Goal: Information Seeking & Learning: Learn about a topic

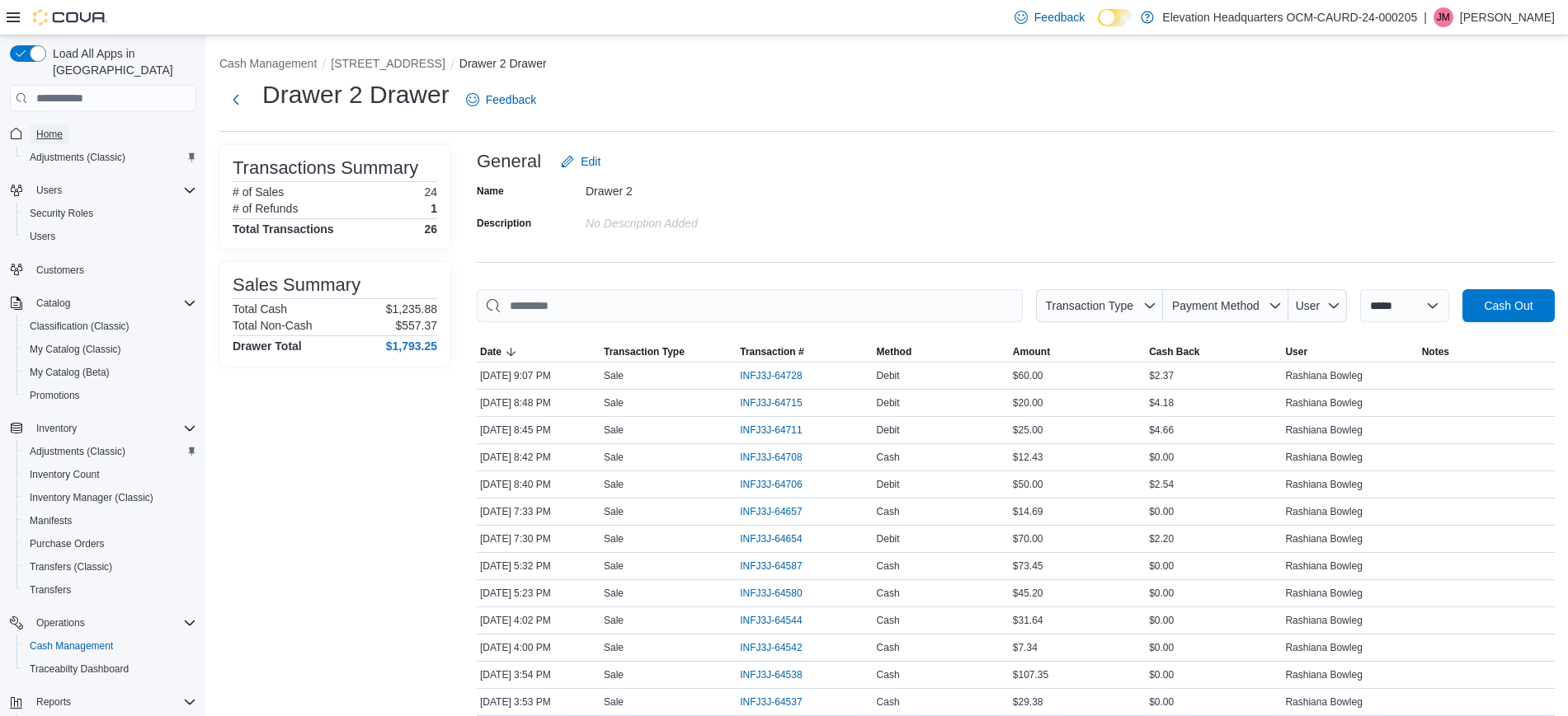
click at [59, 128] on span "Home" at bounding box center [50, 134] width 27 height 13
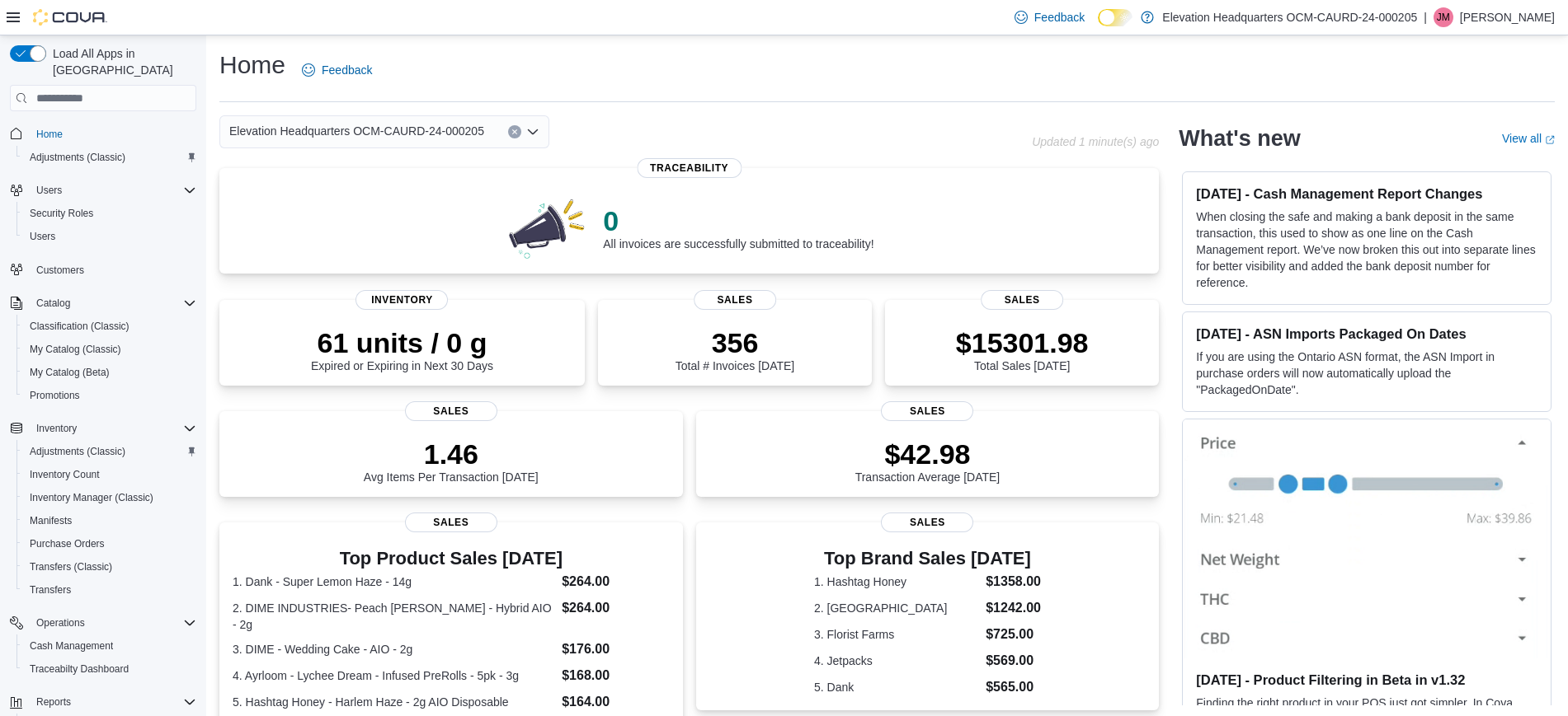
click at [586, 62] on div "Home Feedback" at bounding box center [887, 70] width 1336 height 43
click at [62, 125] on span "Home" at bounding box center [50, 134] width 27 height 20
click at [1033, 334] on p "$15301.98" at bounding box center [1022, 341] width 133 height 33
click at [329, 348] on p "61 units / 0 g" at bounding box center [401, 341] width 182 height 33
click at [998, 365] on div "$15570.98 Total Sales Today" at bounding box center [1022, 348] width 133 height 46
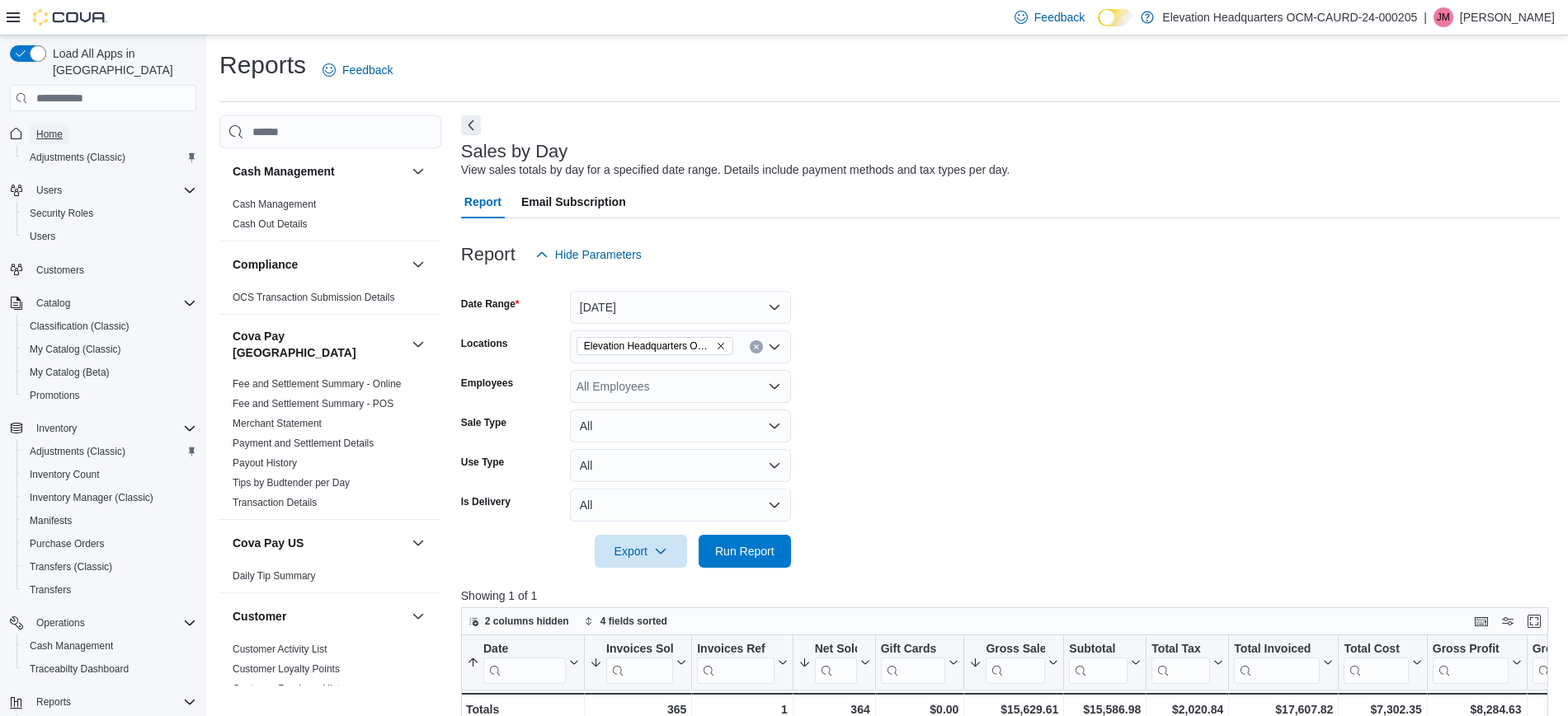
click at [58, 128] on span "Home" at bounding box center [50, 134] width 27 height 13
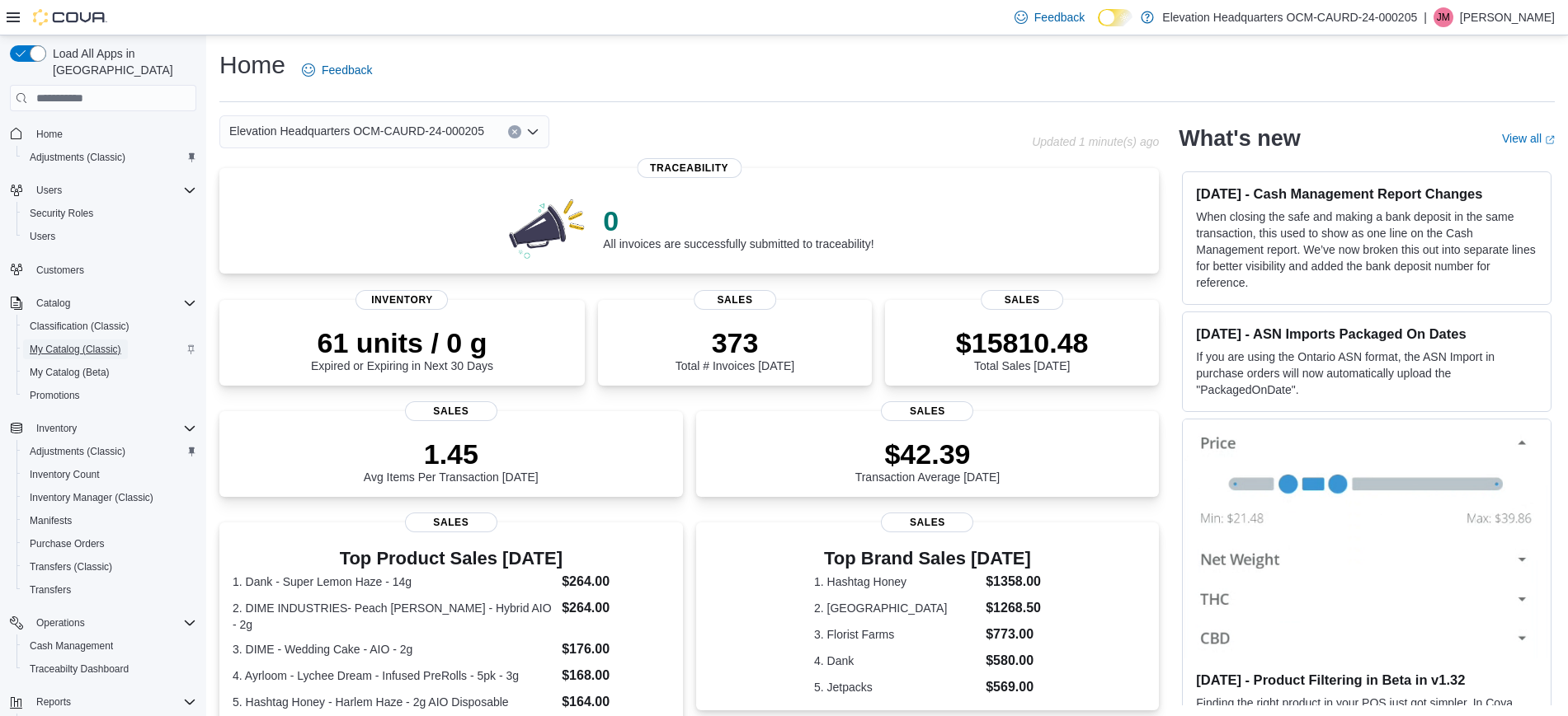
click at [90, 343] on span "My Catalog (Classic)" at bounding box center [75, 350] width 92 height 13
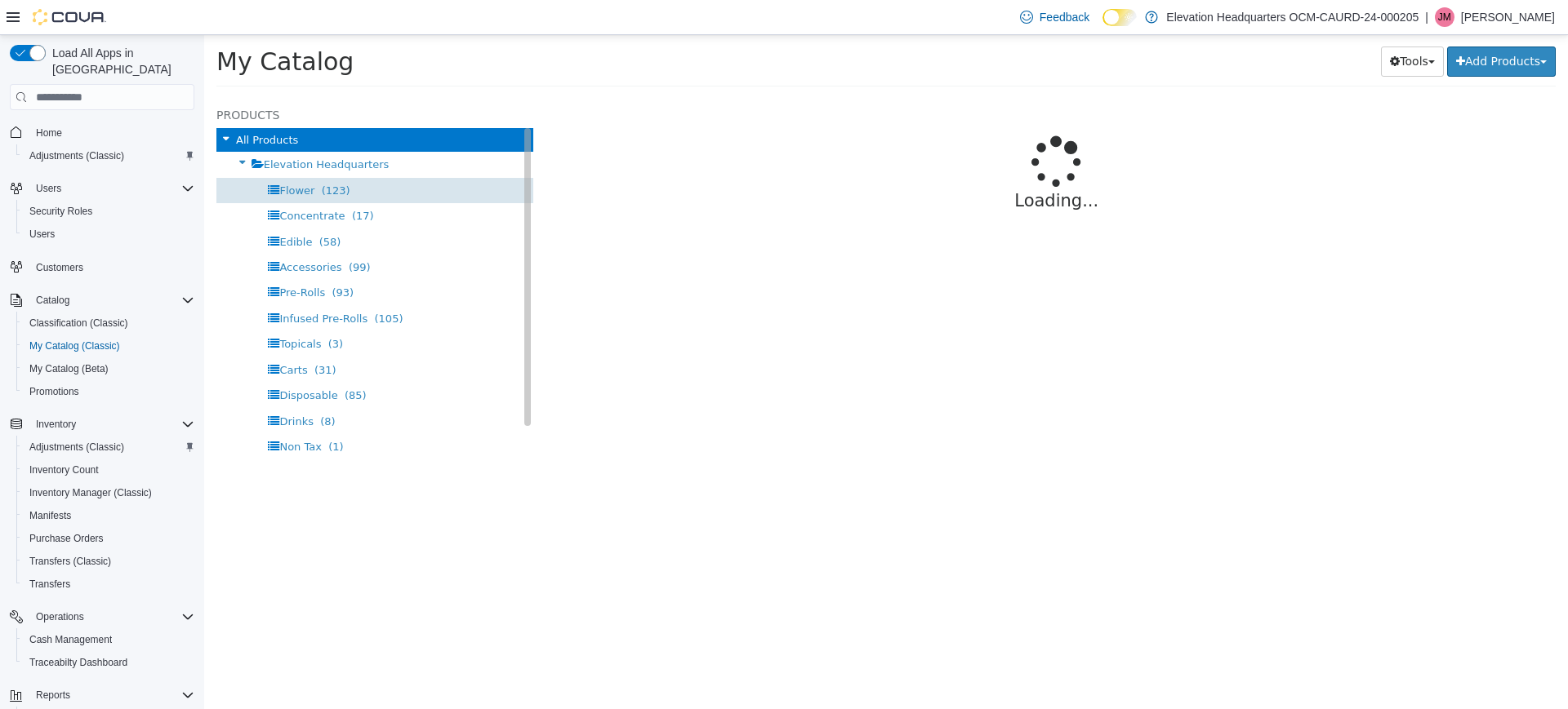
select select "**********"
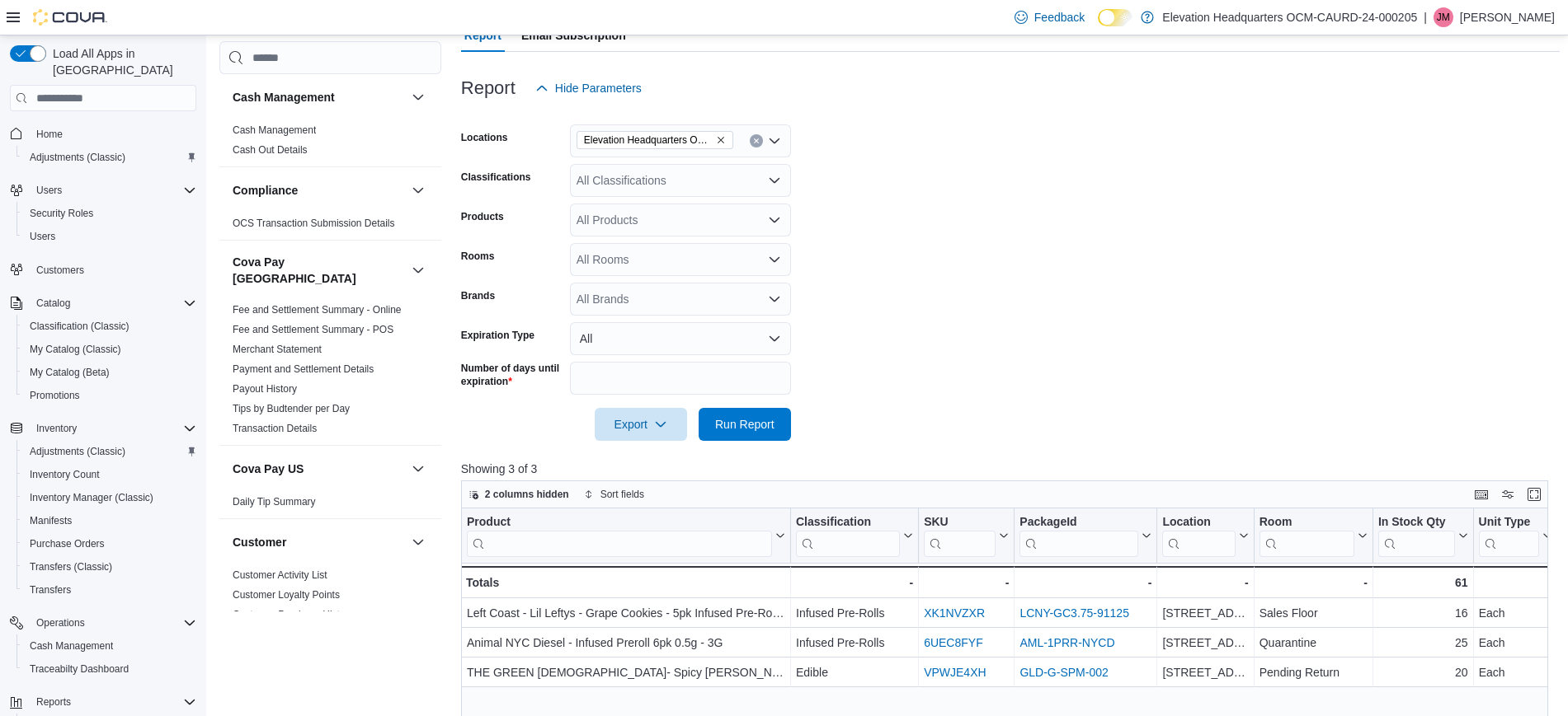
scroll to position [515, 0]
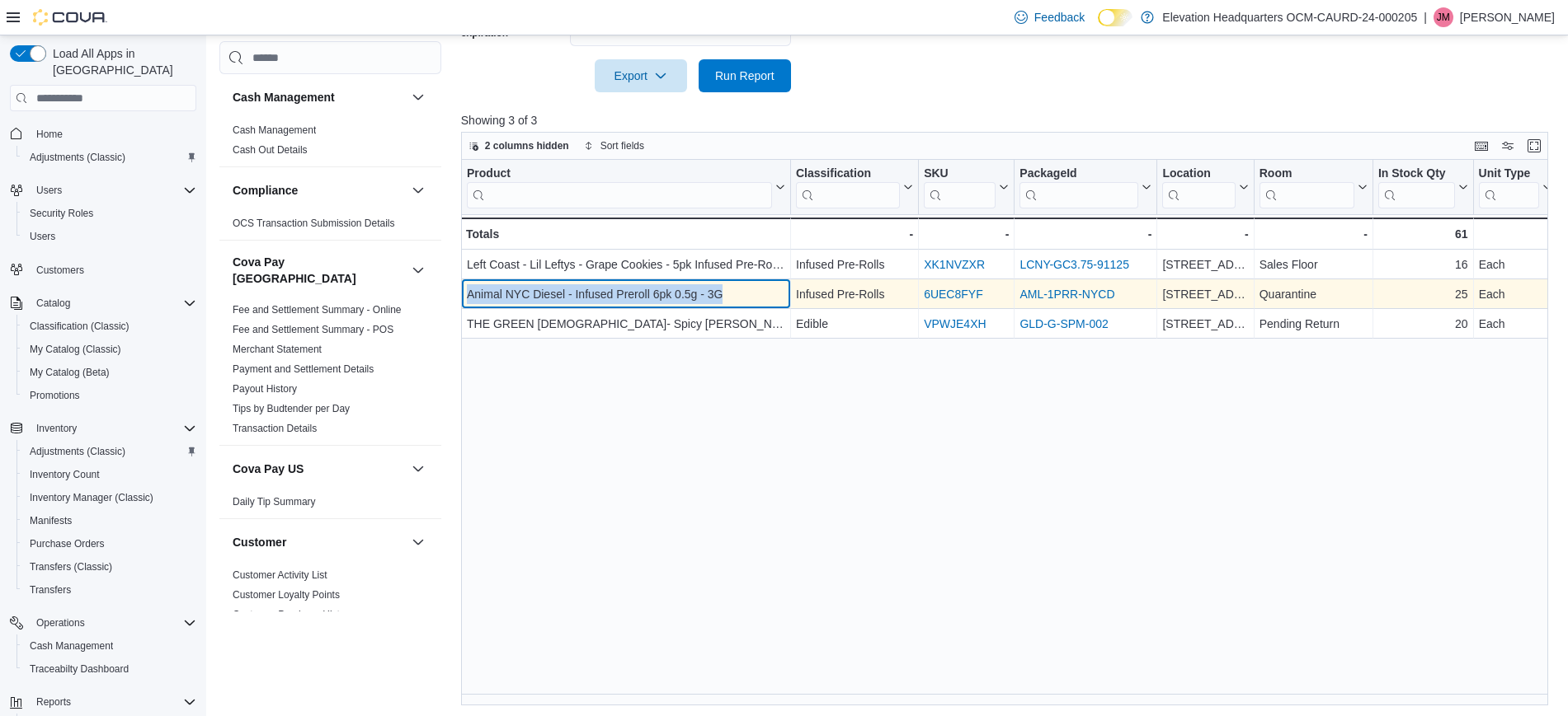
drag, startPoint x: 751, startPoint y: 299, endPoint x: 469, endPoint y: 295, distance: 282.0
click at [469, 295] on div "Animal NYC Diesel - Infused Preroll 6pk 0.5g - 3G" at bounding box center [626, 295] width 319 height 20
click at [469, 290] on div "Animal NYC Diesel - Infused Preroll 6pk 0.5g - 3G" at bounding box center [626, 295] width 319 height 20
drag, startPoint x: 468, startPoint y: 289, endPoint x: 792, endPoint y: 287, distance: 324.0
click at [792, 287] on div "Animal NYC Diesel - Infused Preroll 6pk 0.5g - 3G - Product, column 1, row 2 In…" at bounding box center [1475, 294] width 2027 height 29
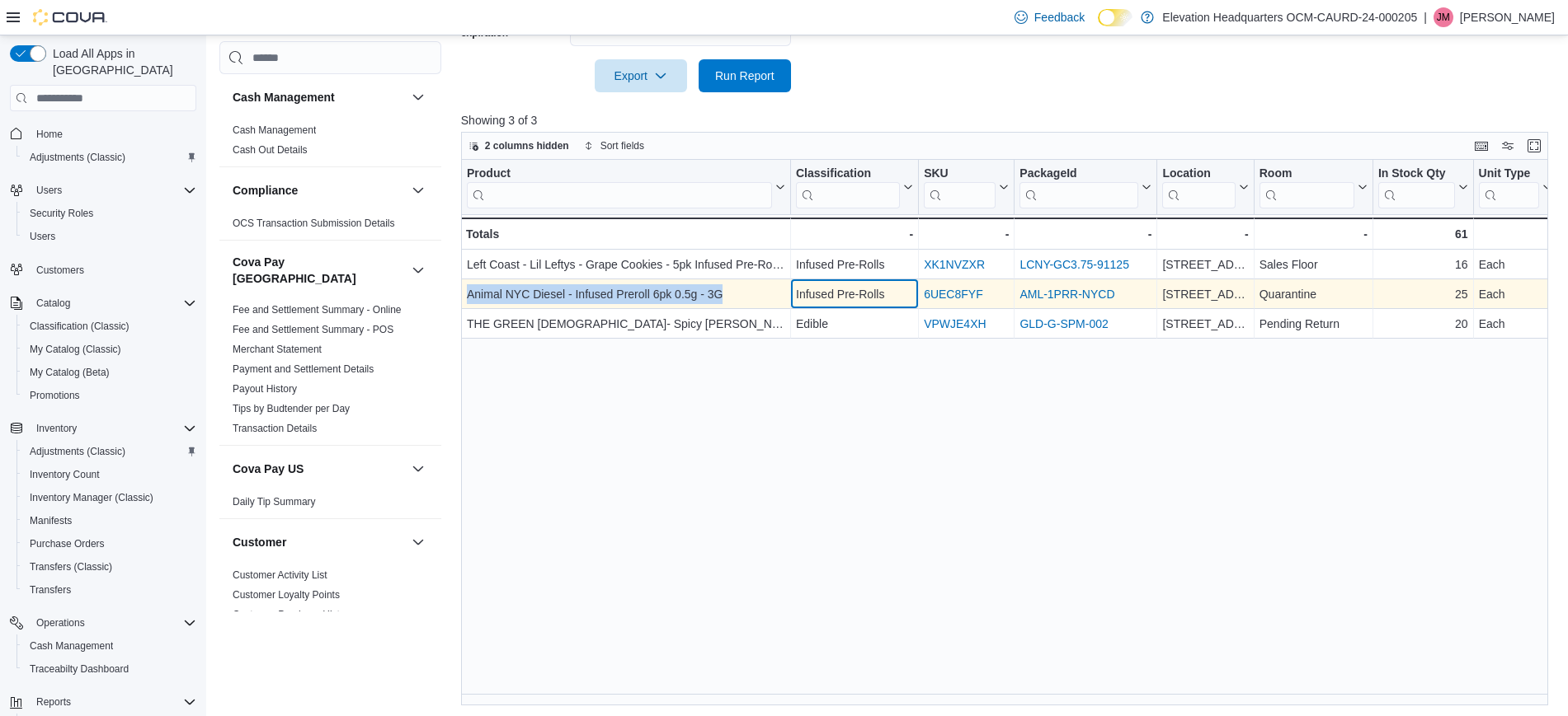
click at [792, 287] on div "Infused Pre-Rolls - Classification, column 2, row 2" at bounding box center [855, 294] width 128 height 29
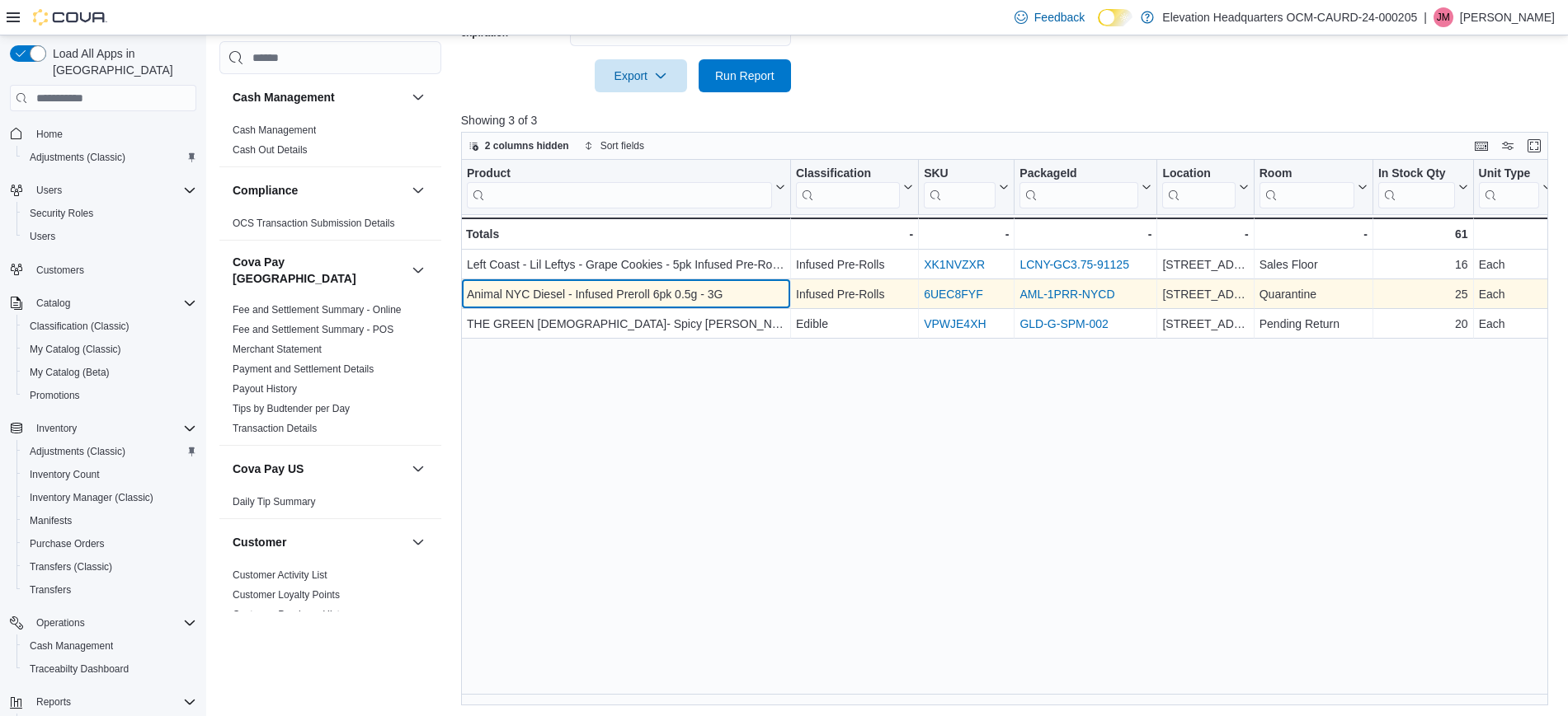
click at [753, 294] on div "Animal NYC Diesel - Infused Preroll 6pk 0.5g - 3G" at bounding box center [626, 295] width 319 height 20
drag, startPoint x: 751, startPoint y: 293, endPoint x: 467, endPoint y: 297, distance: 284.0
click at [467, 297] on div "Animal NYC Diesel - Infused Preroll 6pk 0.5g - 3G" at bounding box center [626, 295] width 319 height 20
click at [758, 294] on div "Animal NYC Diesel - Infused Preroll 6pk 0.5g - 3G" at bounding box center [626, 295] width 319 height 20
drag, startPoint x: 756, startPoint y: 294, endPoint x: 465, endPoint y: 290, distance: 291.0
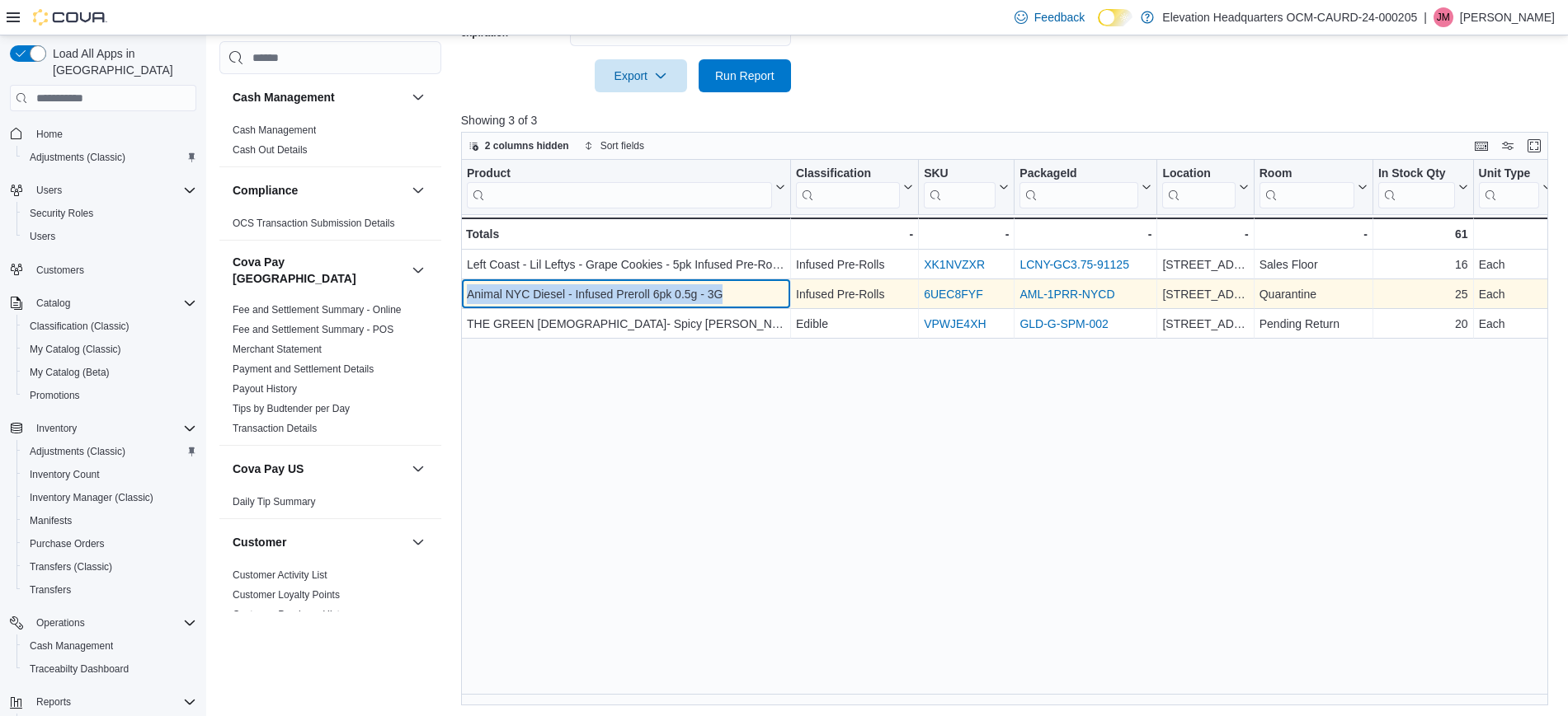
click at [465, 290] on div "Animal NYC Diesel - Infused Preroll 6pk 0.5g - 3G - Product, column 1, row 2" at bounding box center [626, 294] width 330 height 29
click at [748, 294] on div "Animal NYC Diesel - Infused Preroll 6pk 0.5g - 3G" at bounding box center [626, 295] width 319 height 20
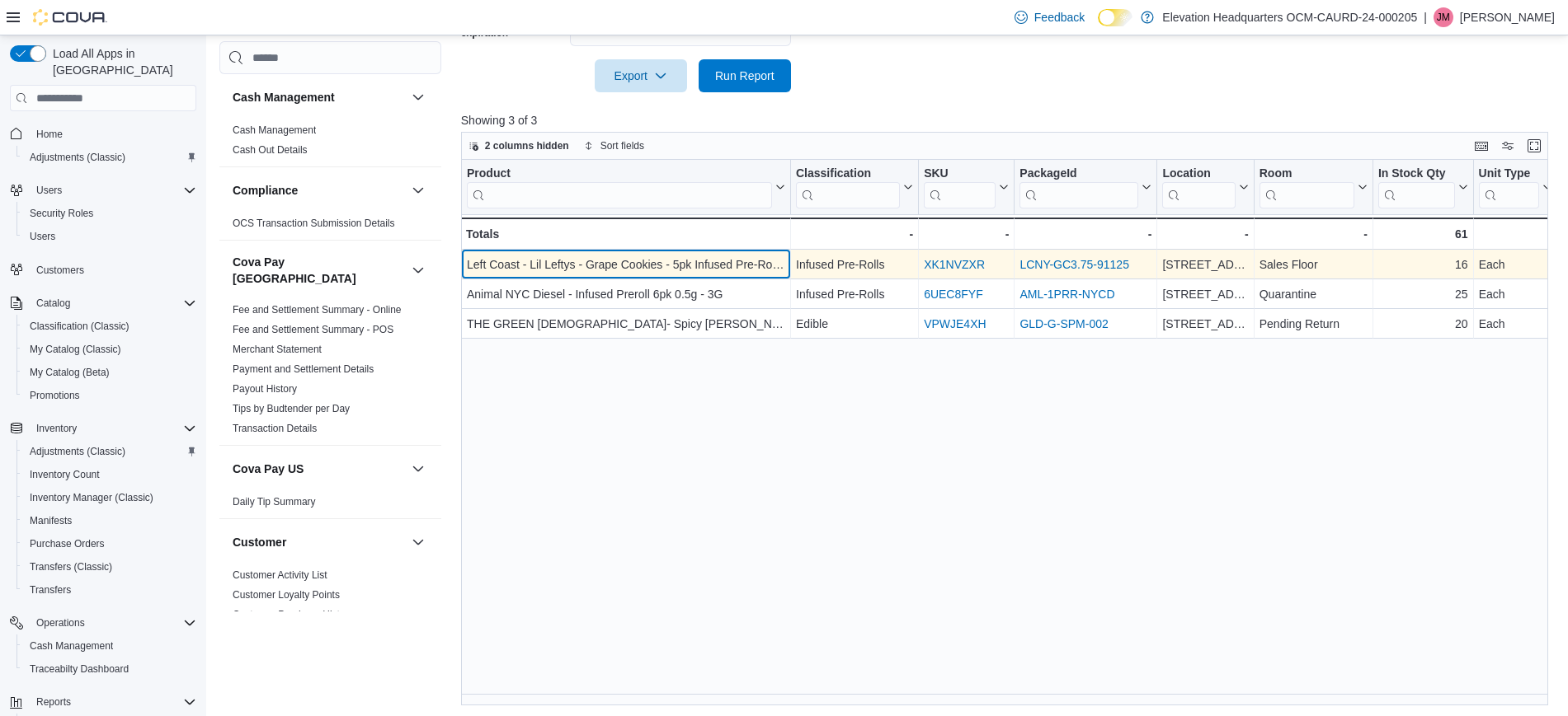
click at [757, 267] on div "Left Coast - Lil Leftys - Grape Cookies - 5pk Infused Pre-Rolls - 3.75g" at bounding box center [626, 265] width 319 height 20
click at [761, 267] on div "Left Coast - Lil Leftys - Grape Cookies - 5pk Infused Pre-Rolls - 3.75g" at bounding box center [626, 265] width 319 height 20
click at [759, 270] on div "Left Coast - Lil Leftys - Grape Cookies - 5pk Infused Pre-Rolls - 3.75g" at bounding box center [626, 265] width 319 height 20
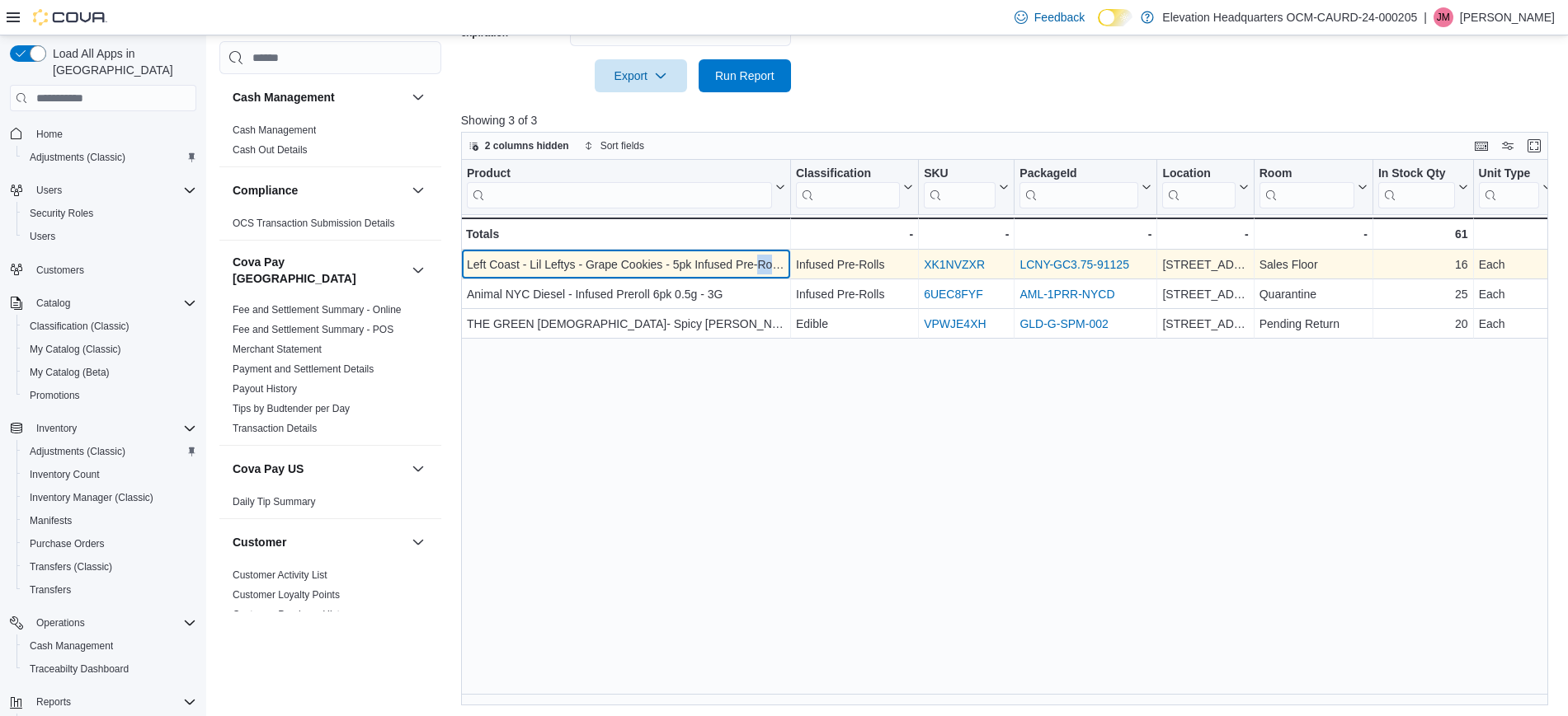
click at [759, 270] on div "Left Coast - Lil Leftys - Grape Cookies - 5pk Infused Pre-Rolls - 3.75g" at bounding box center [626, 265] width 319 height 20
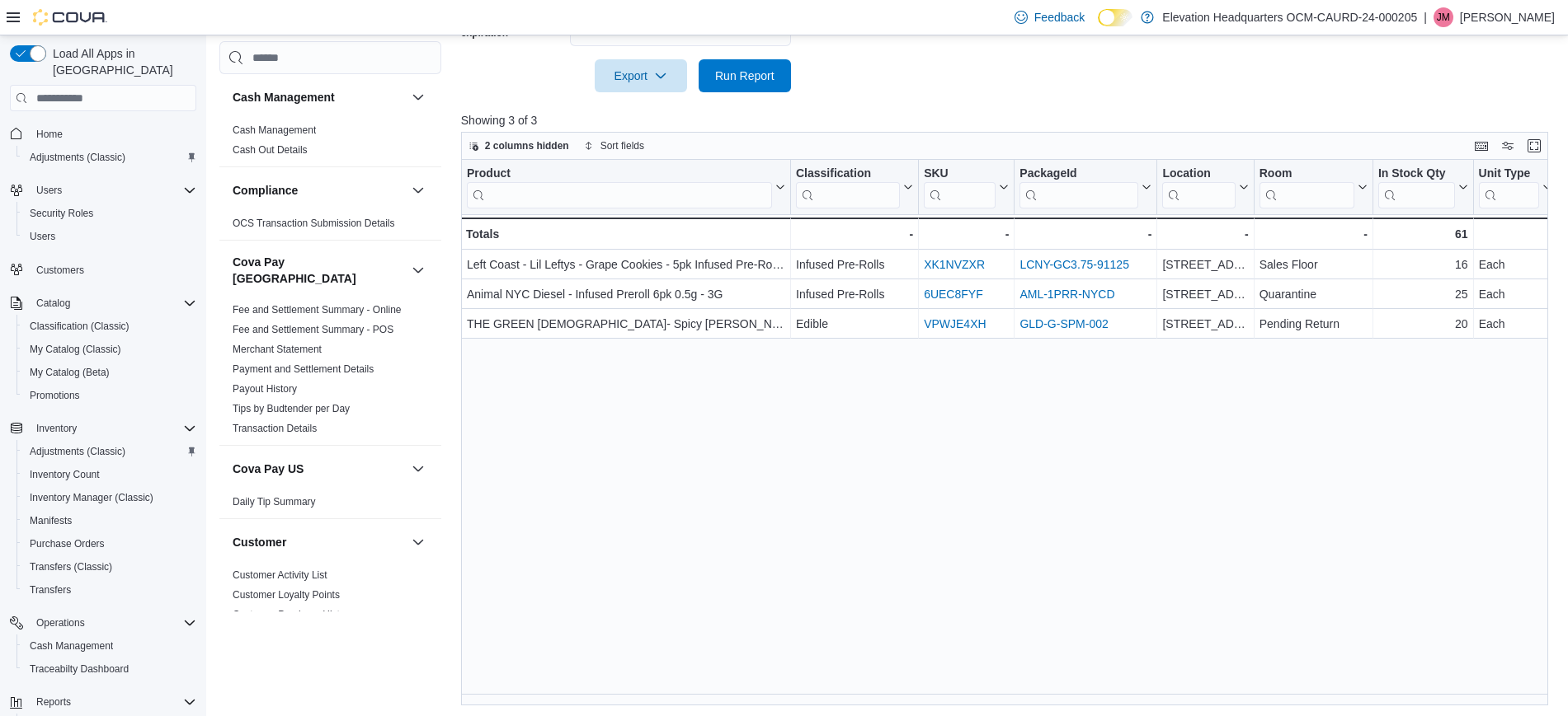
click at [1147, 436] on div "Product Click to view column header actions Classification Click to view column…" at bounding box center [1010, 432] width 1099 height 545
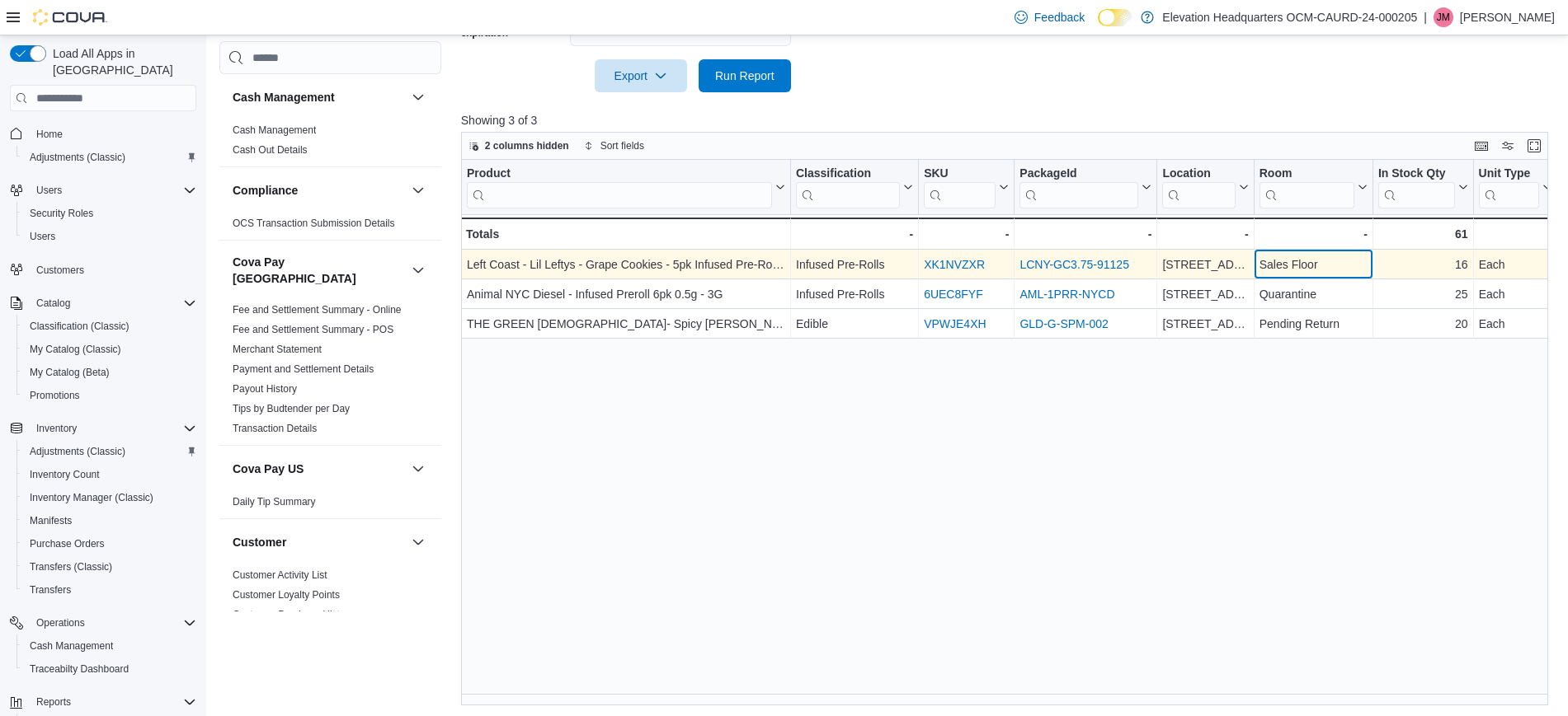
click at [1354, 265] on div "Sales Floor" at bounding box center [1313, 265] width 108 height 20
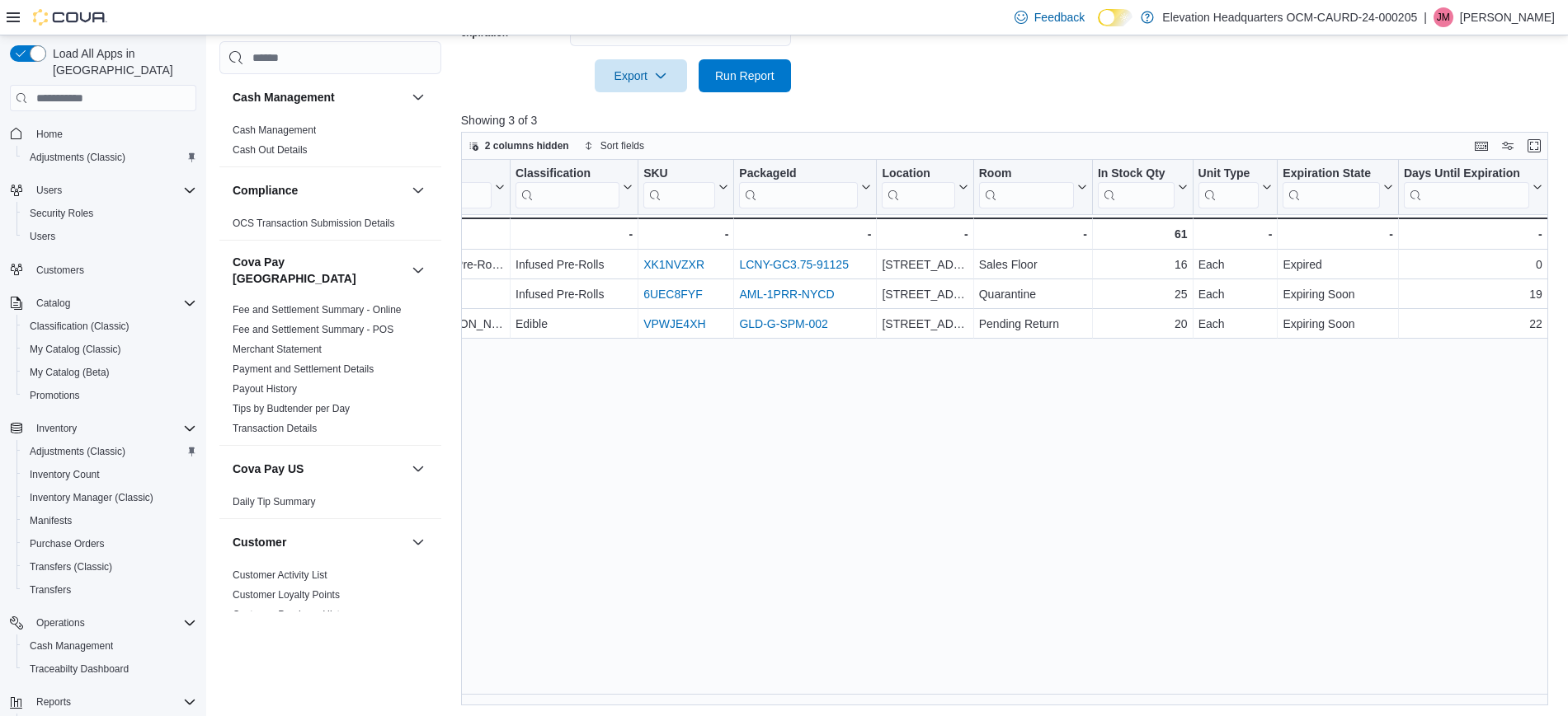
scroll to position [0, 0]
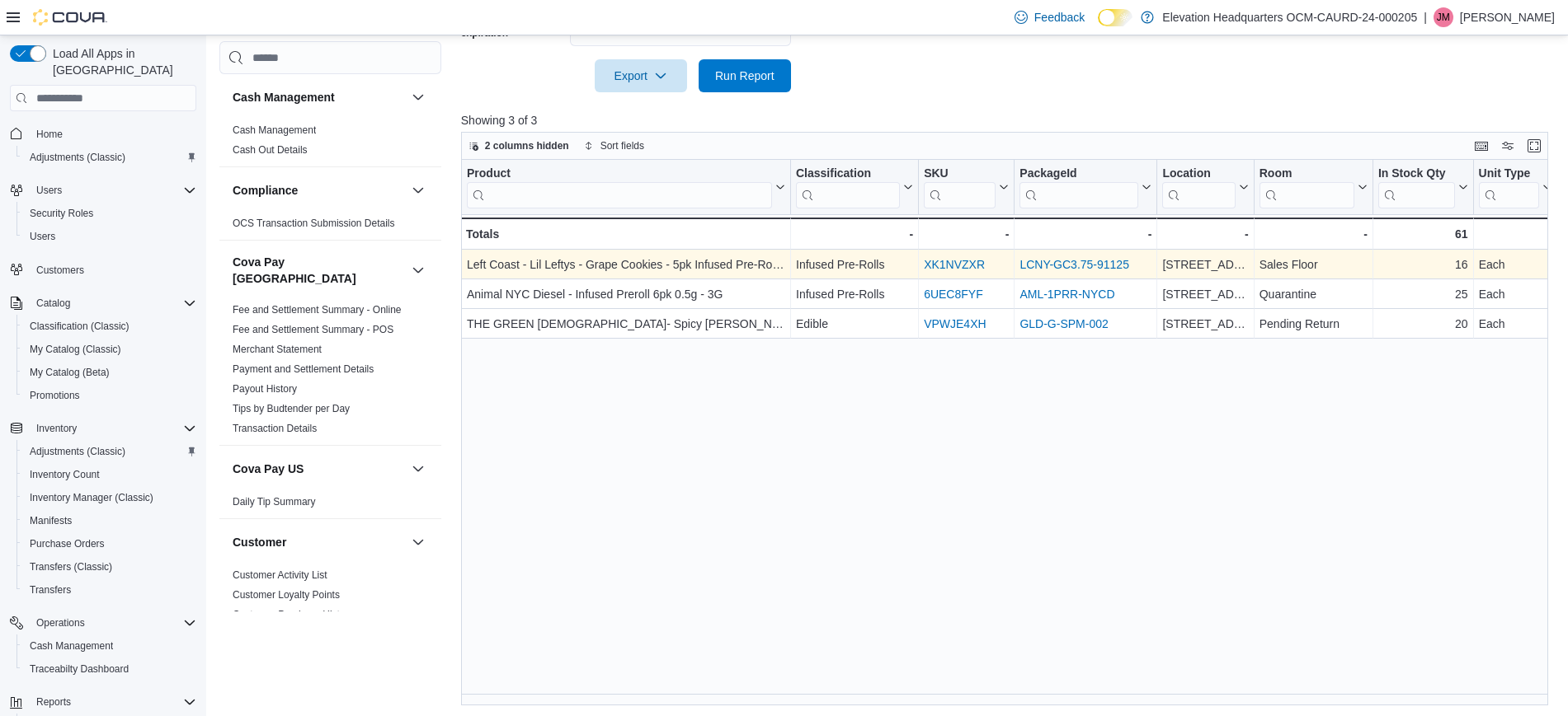
click at [968, 268] on link "XK1NVZXR" at bounding box center [954, 265] width 61 height 13
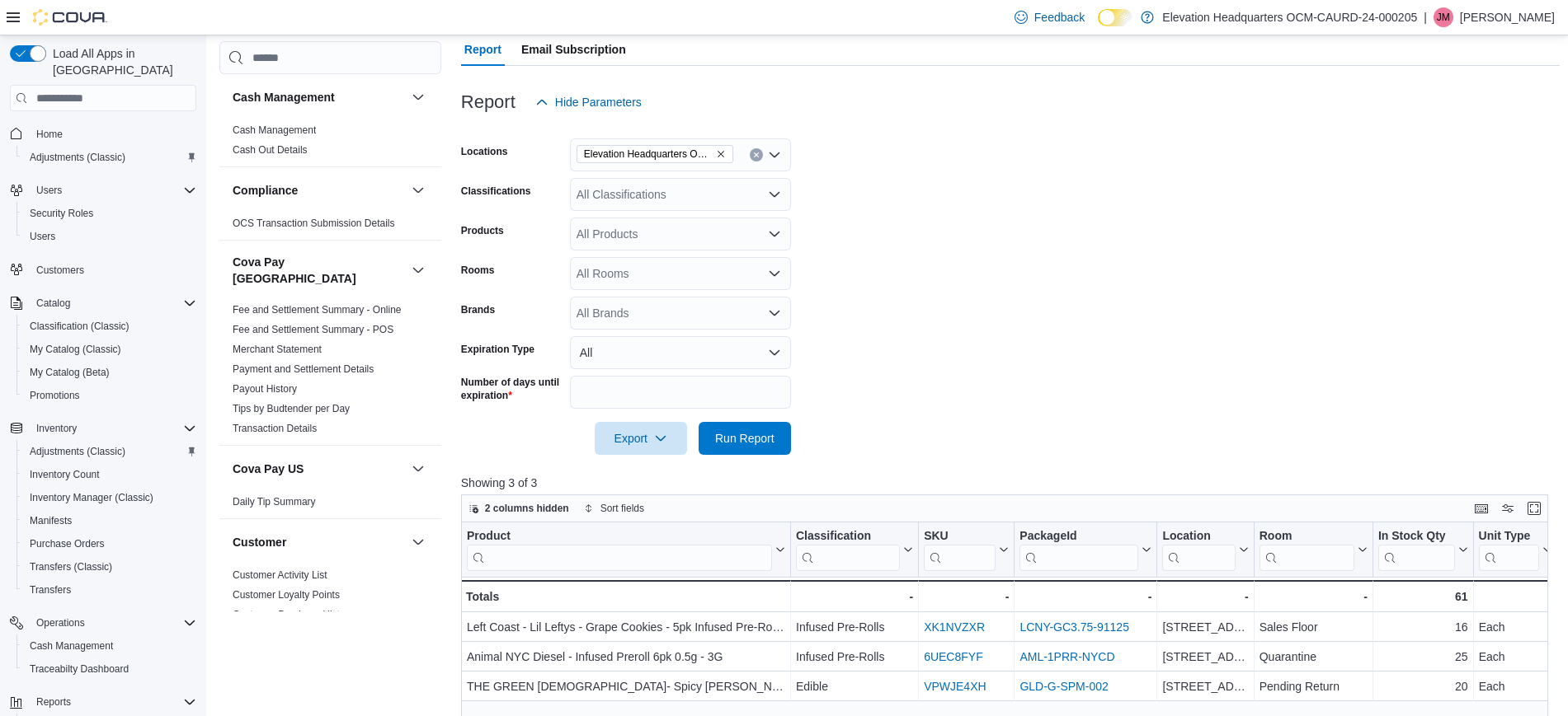
scroll to position [103, 0]
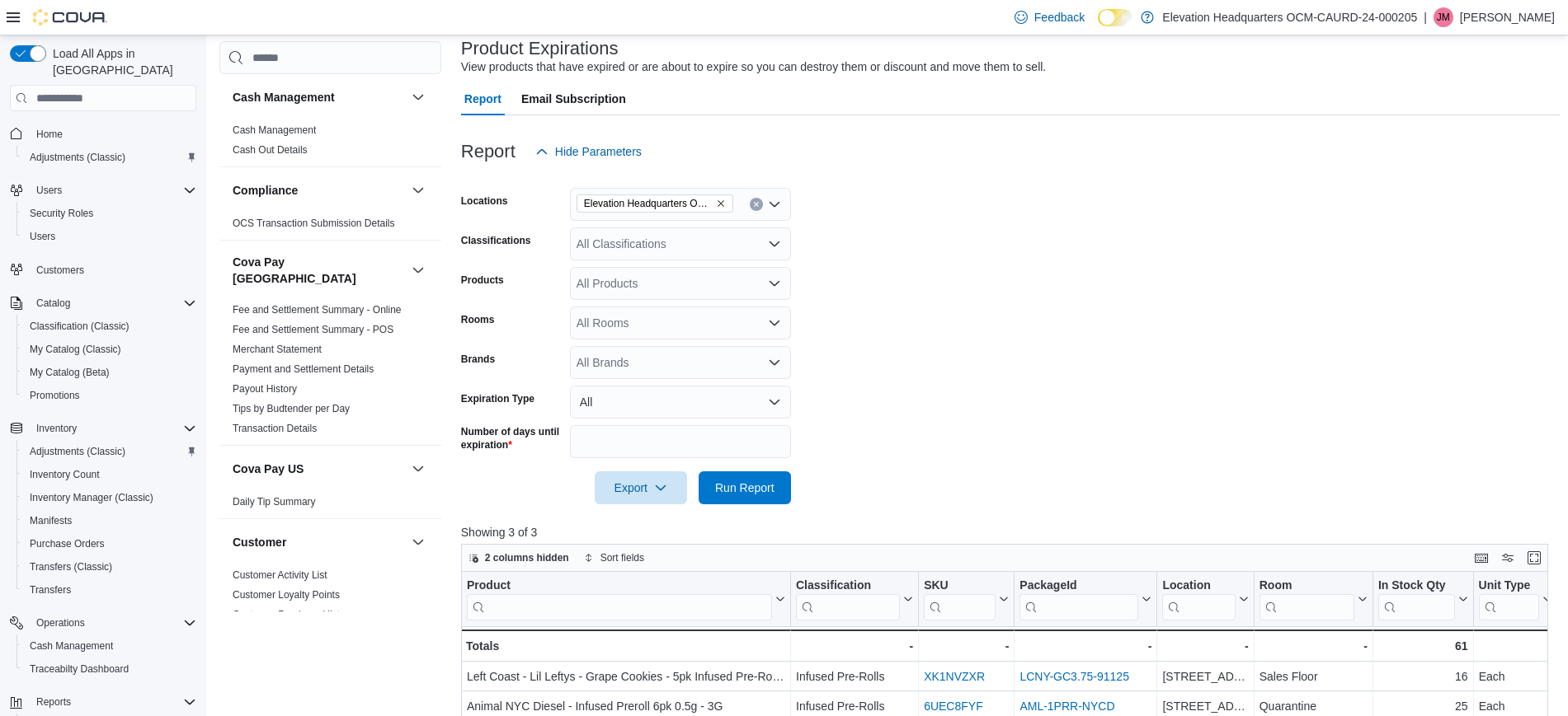
click at [68, 16] on img at bounding box center [69, 17] width 74 height 17
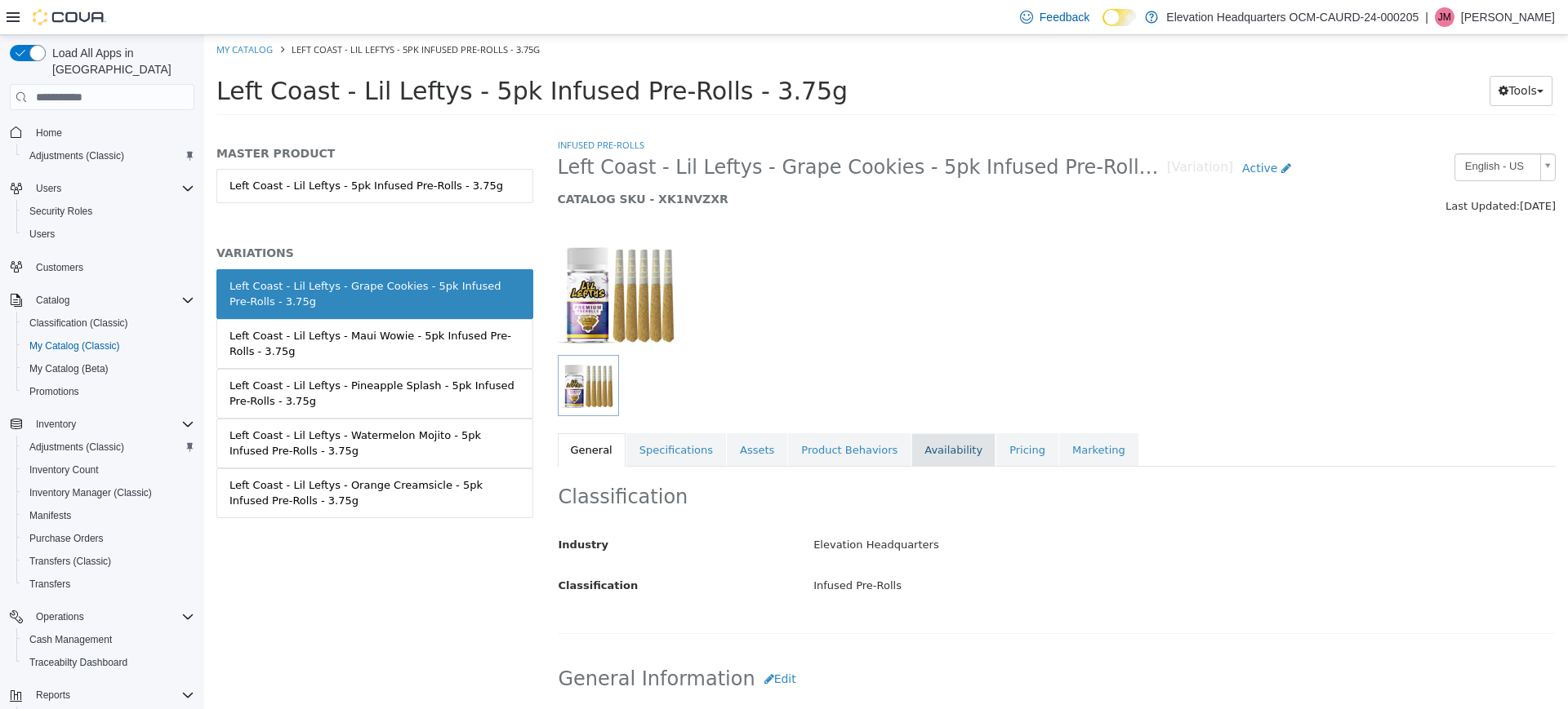
click at [937, 455] on link "Availability" at bounding box center [952, 450] width 84 height 34
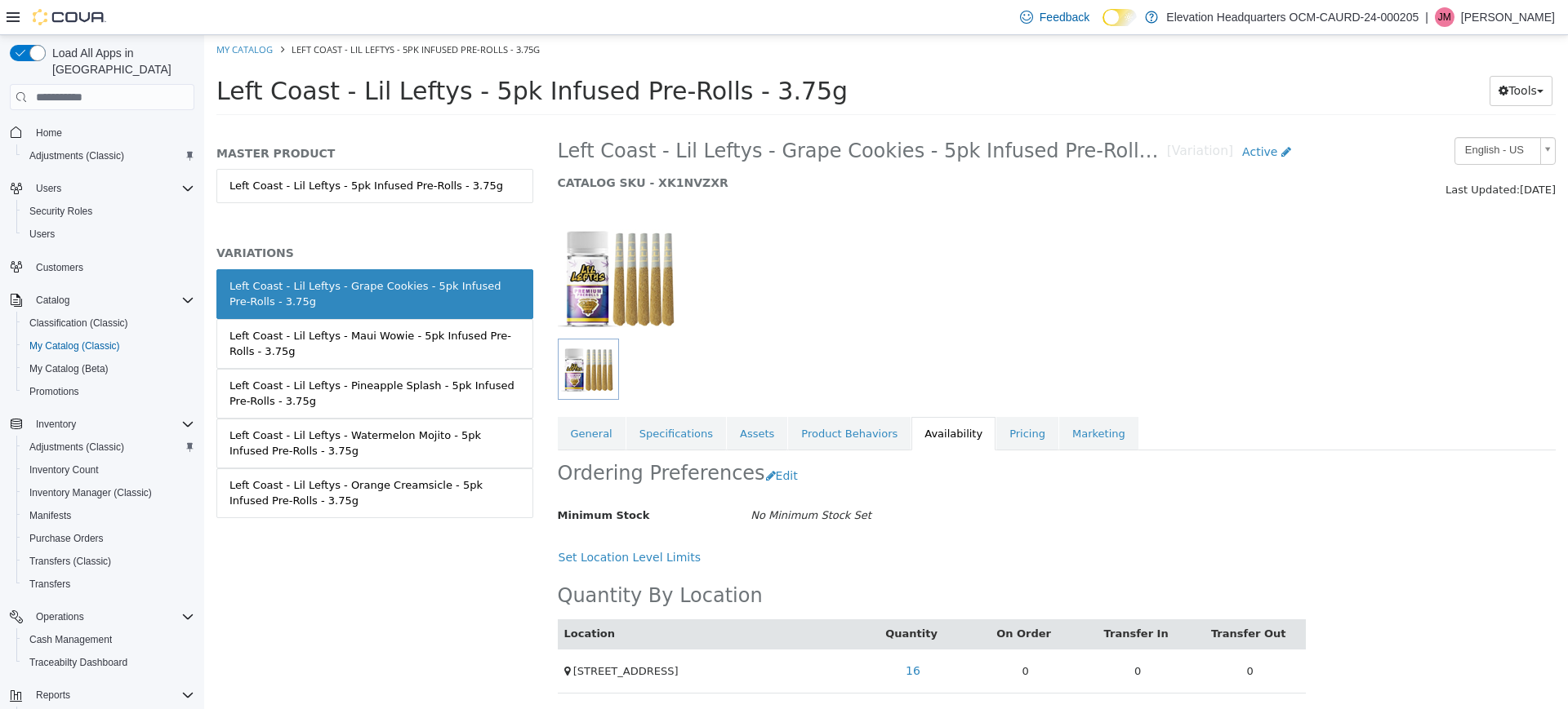
scroll to position [18, 0]
